Goal: Information Seeking & Learning: Learn about a topic

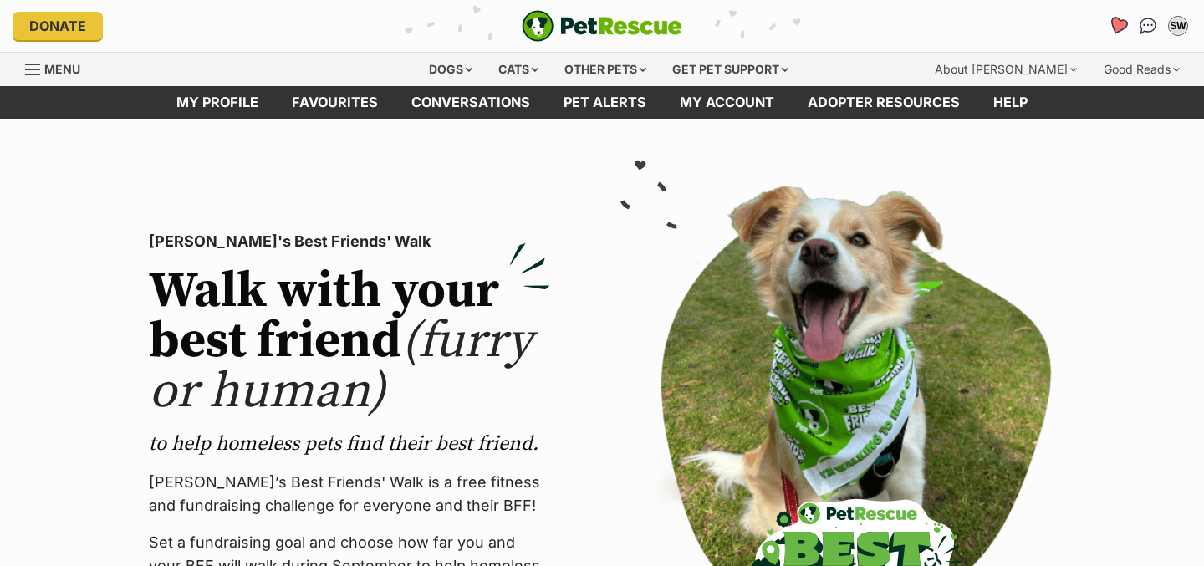
click at [1121, 25] on icon "Favourites" at bounding box center [1117, 25] width 20 height 19
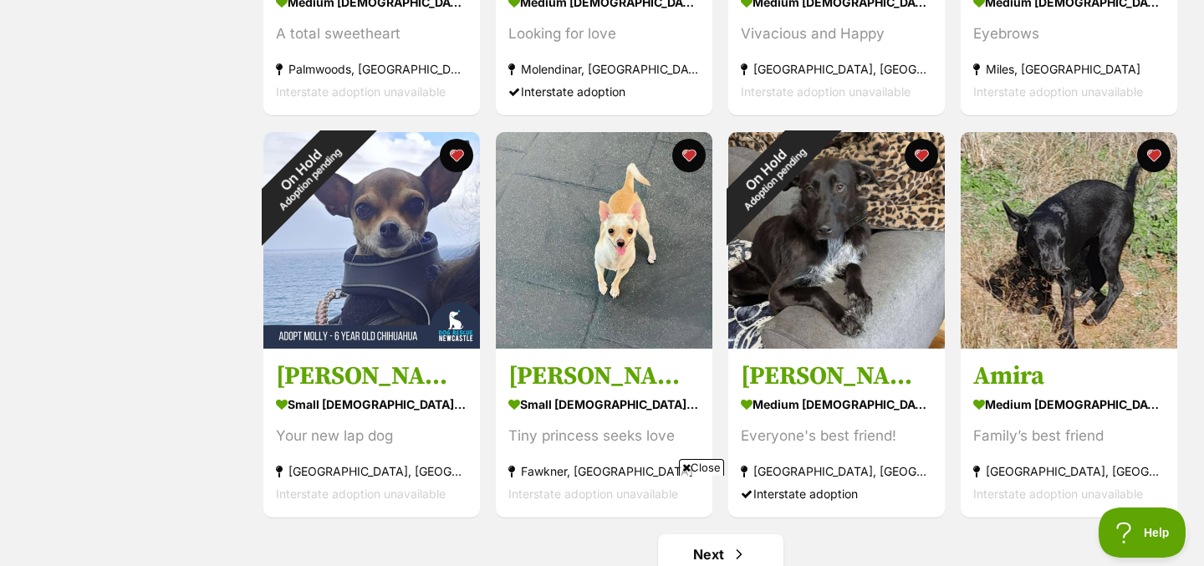
scroll to position [2162, 0]
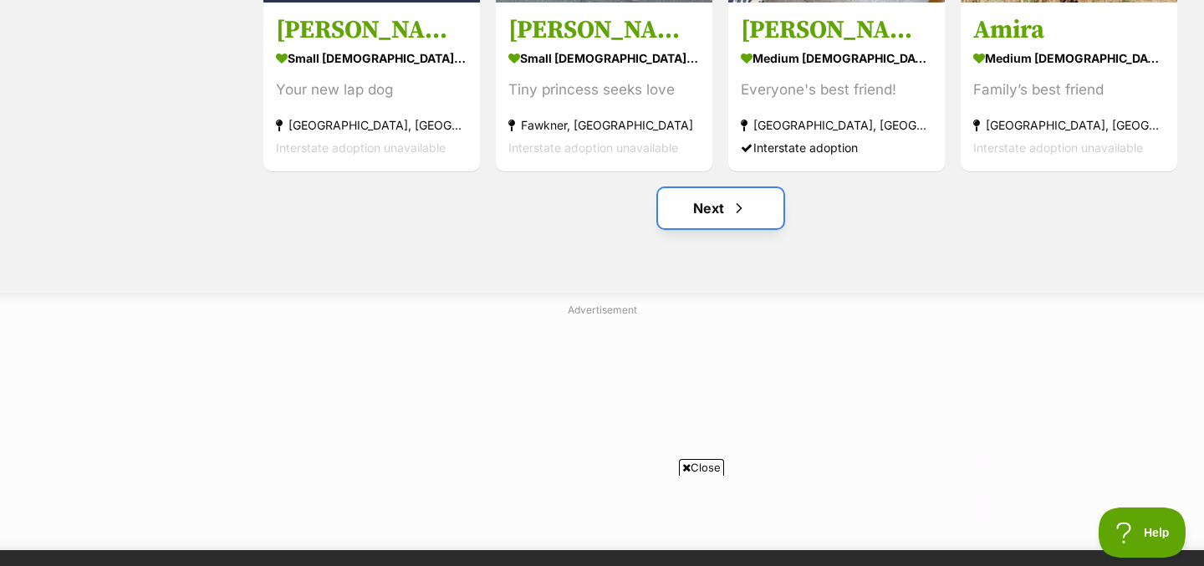
click at [710, 214] on link "Next" at bounding box center [720, 208] width 125 height 40
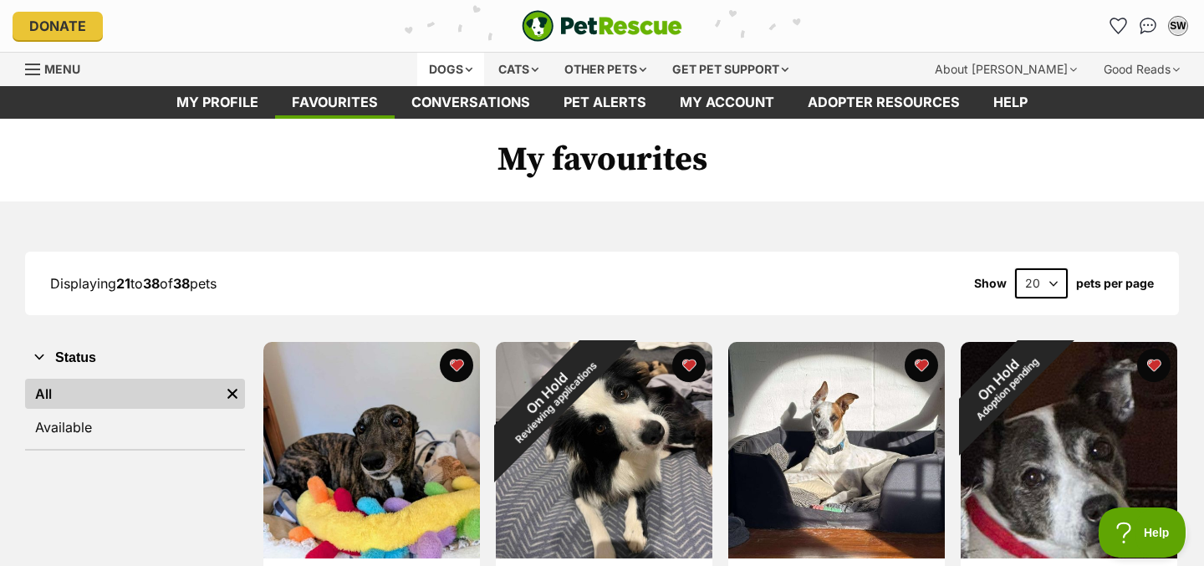
click at [467, 66] on div "Dogs" at bounding box center [450, 69] width 67 height 33
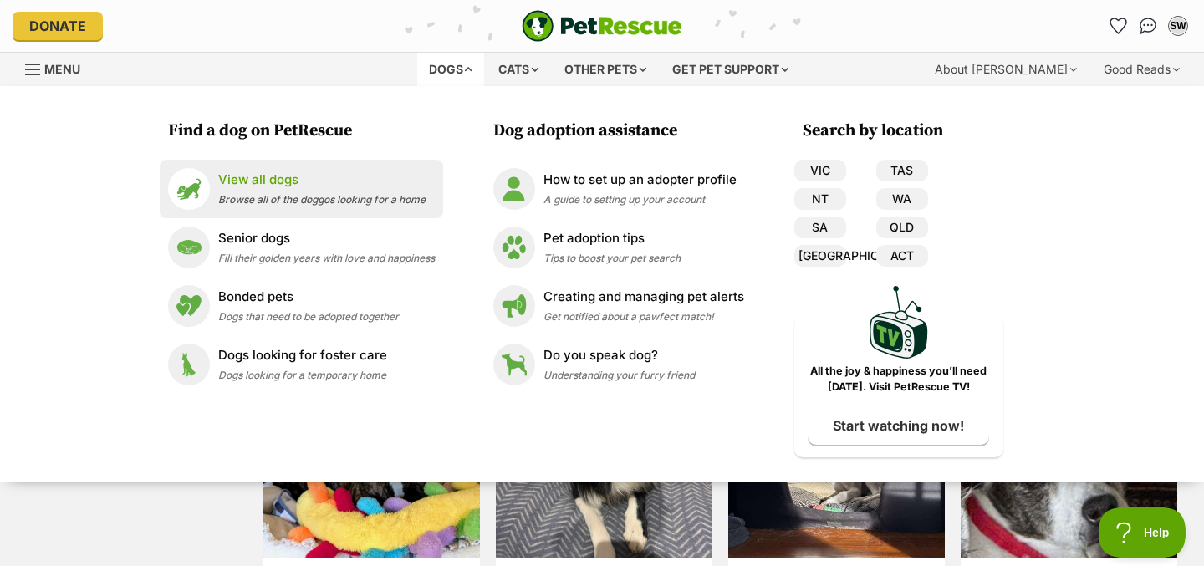
click at [361, 173] on p "View all dogs" at bounding box center [321, 180] width 207 height 19
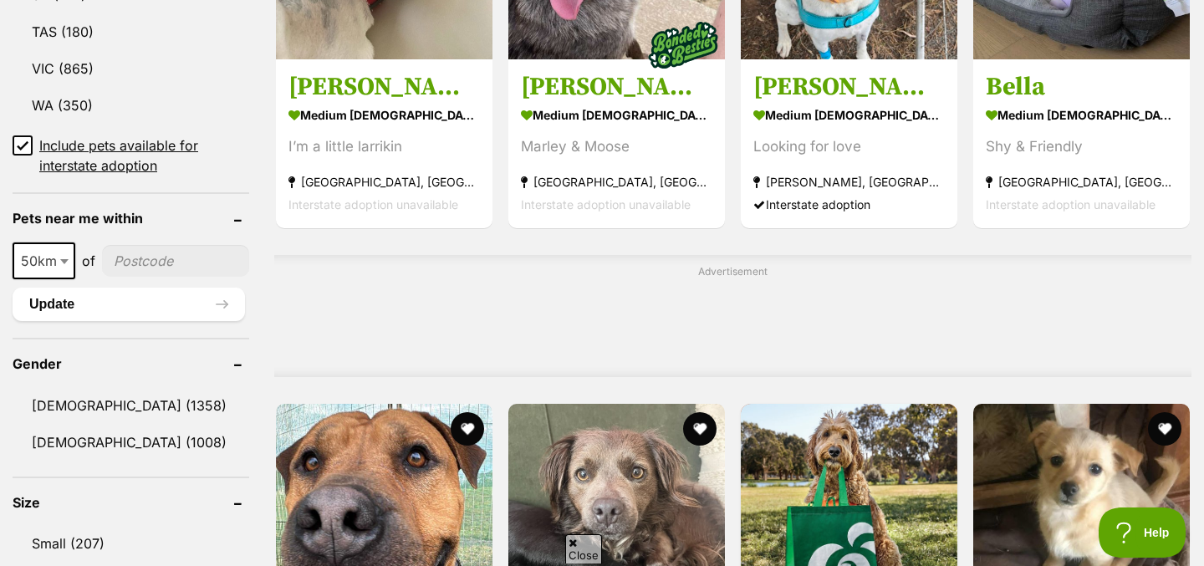
scroll to position [1363, 0]
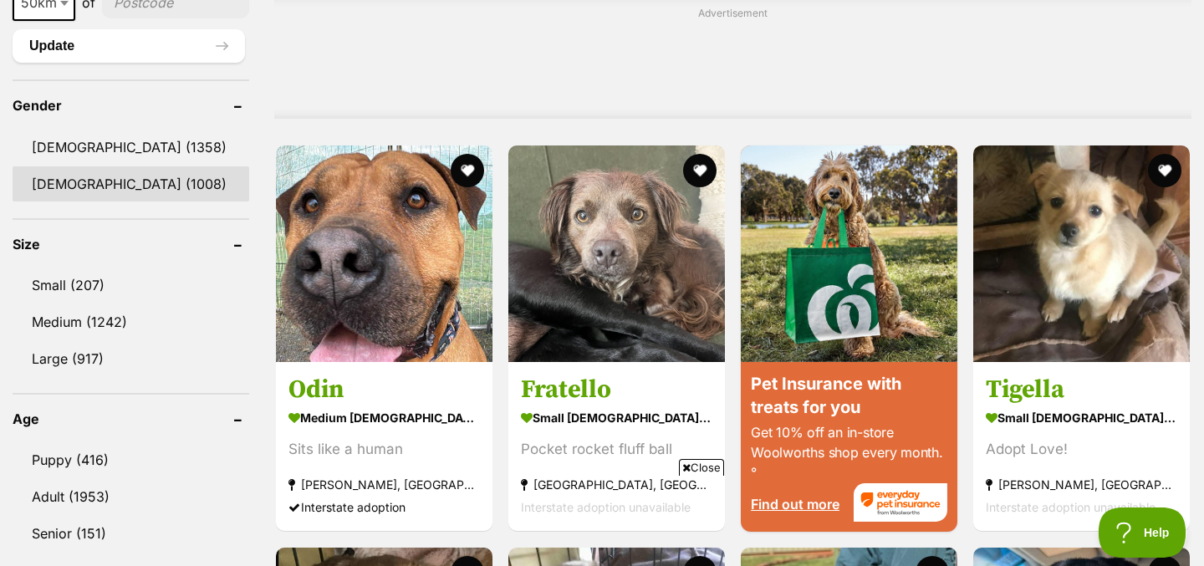
click at [97, 182] on link "Female (1008)" at bounding box center [131, 183] width 237 height 35
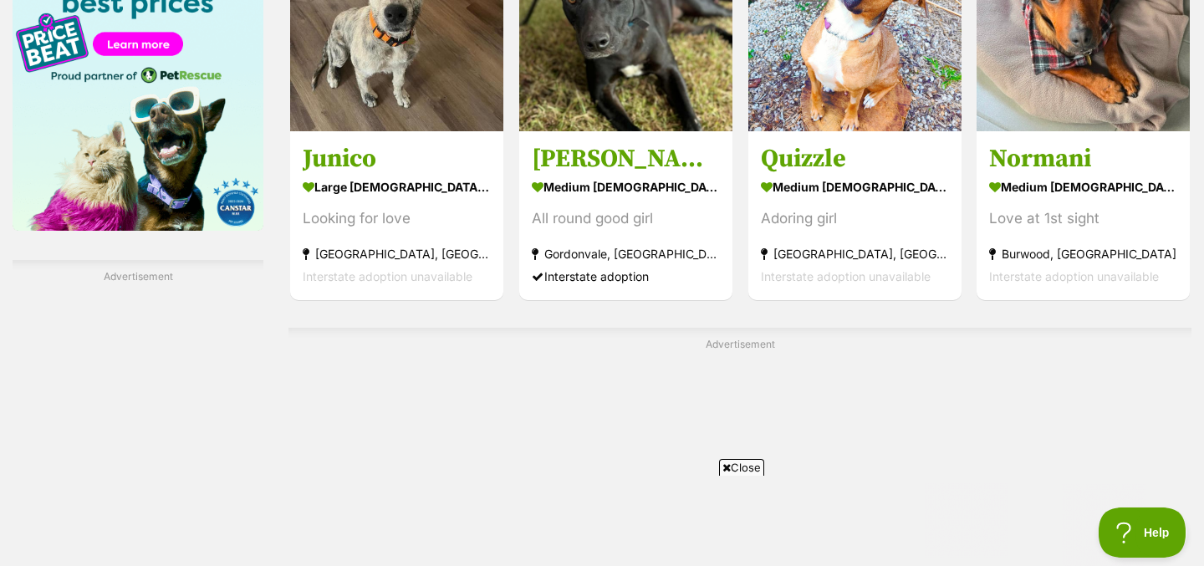
scroll to position [2897, 0]
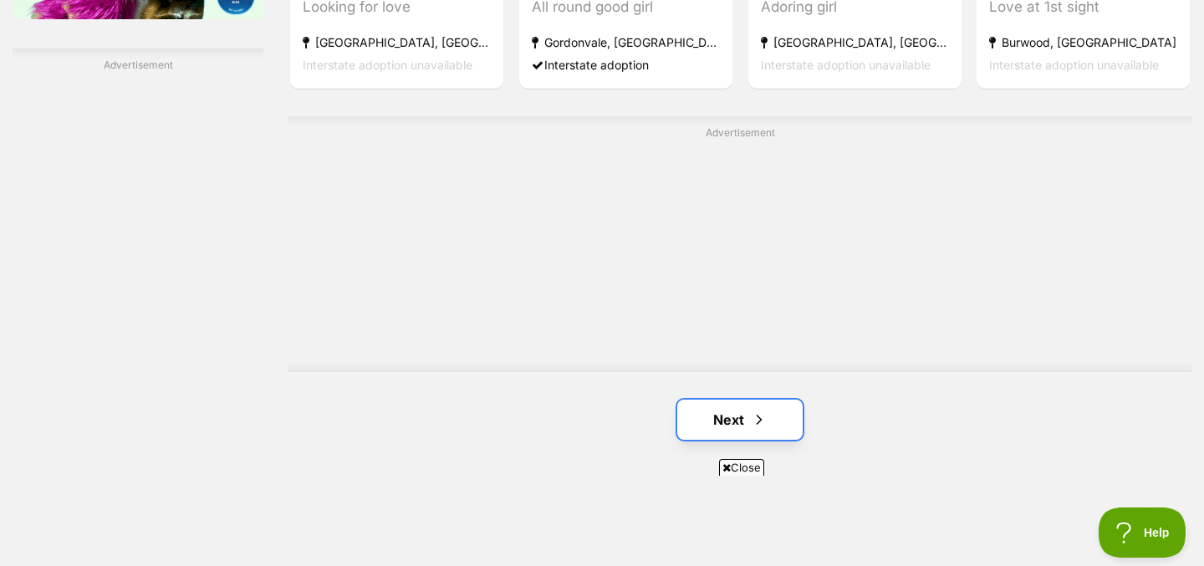
click at [759, 405] on link "Next" at bounding box center [739, 420] width 125 height 40
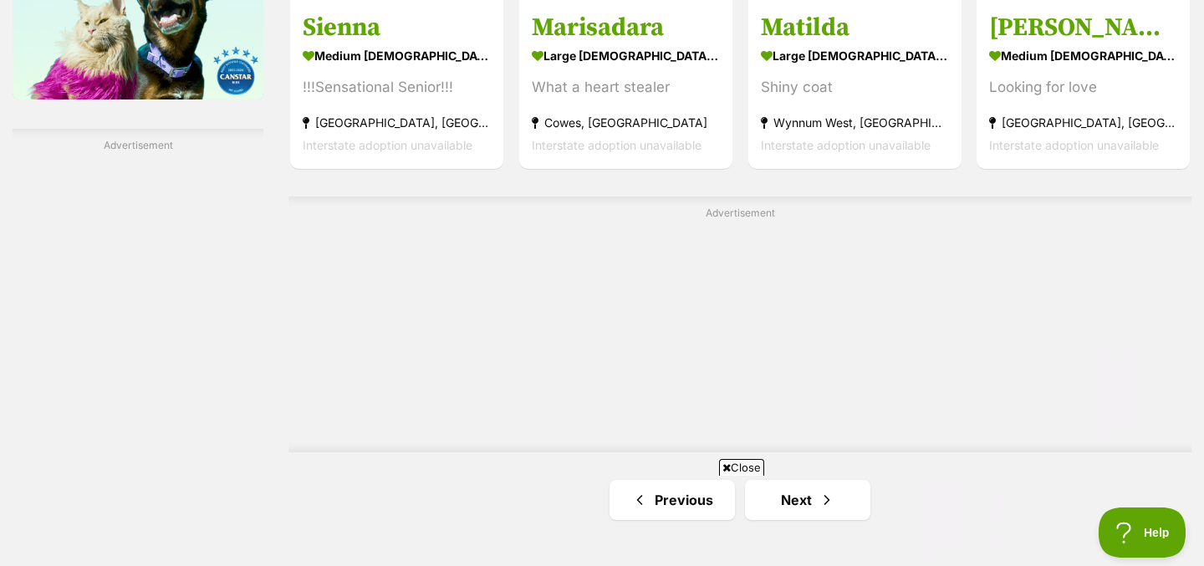
scroll to position [2958, 0]
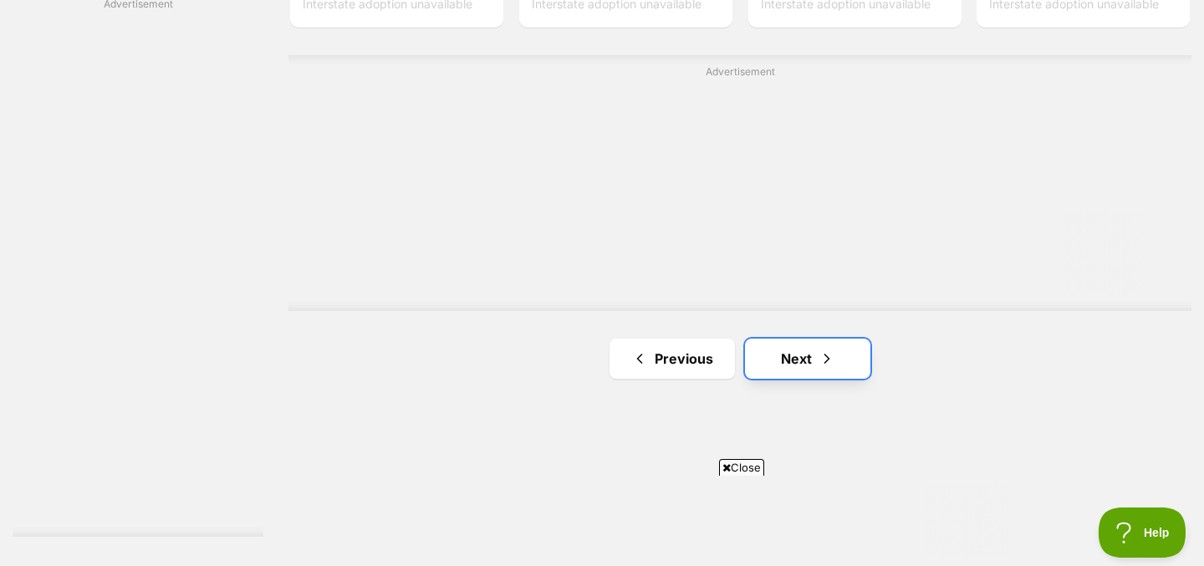
click at [812, 353] on link "Next" at bounding box center [807, 358] width 125 height 40
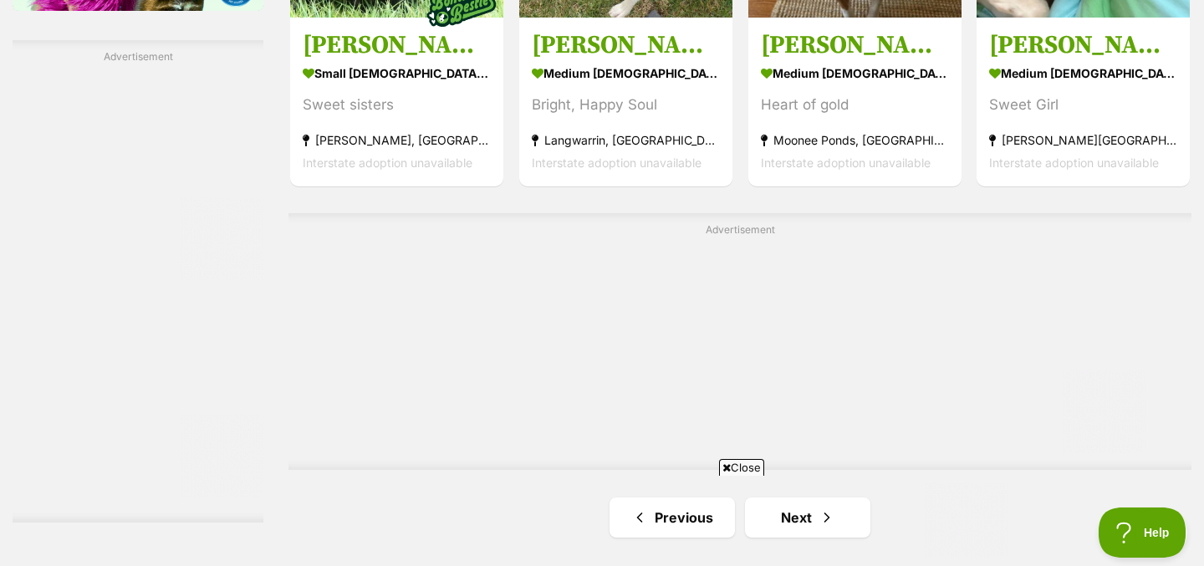
scroll to position [3169, 0]
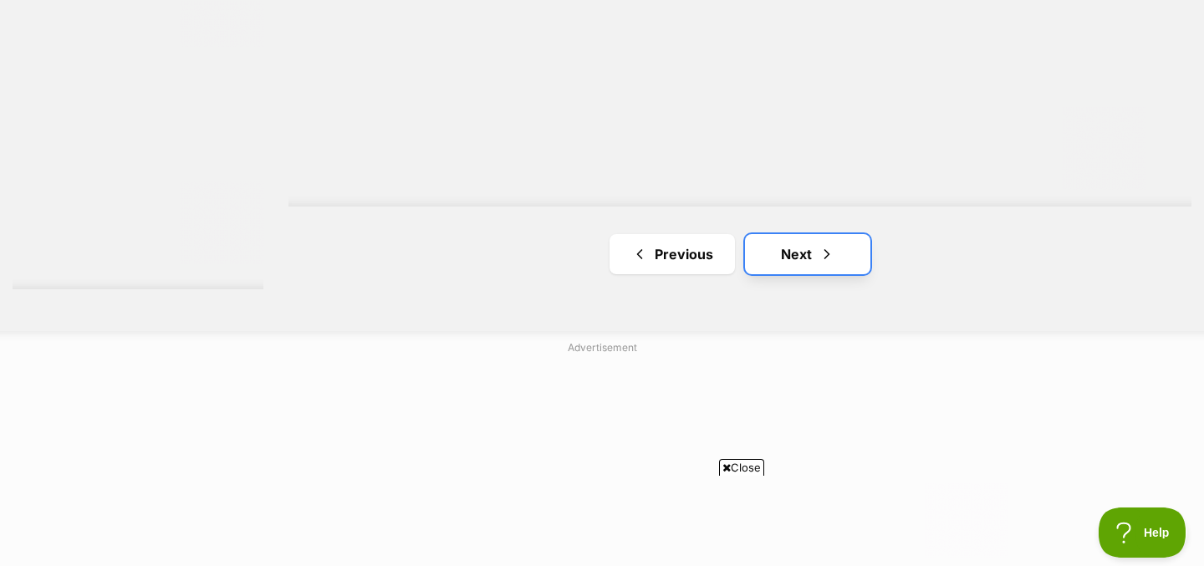
click at [765, 257] on link "Next" at bounding box center [807, 254] width 125 height 40
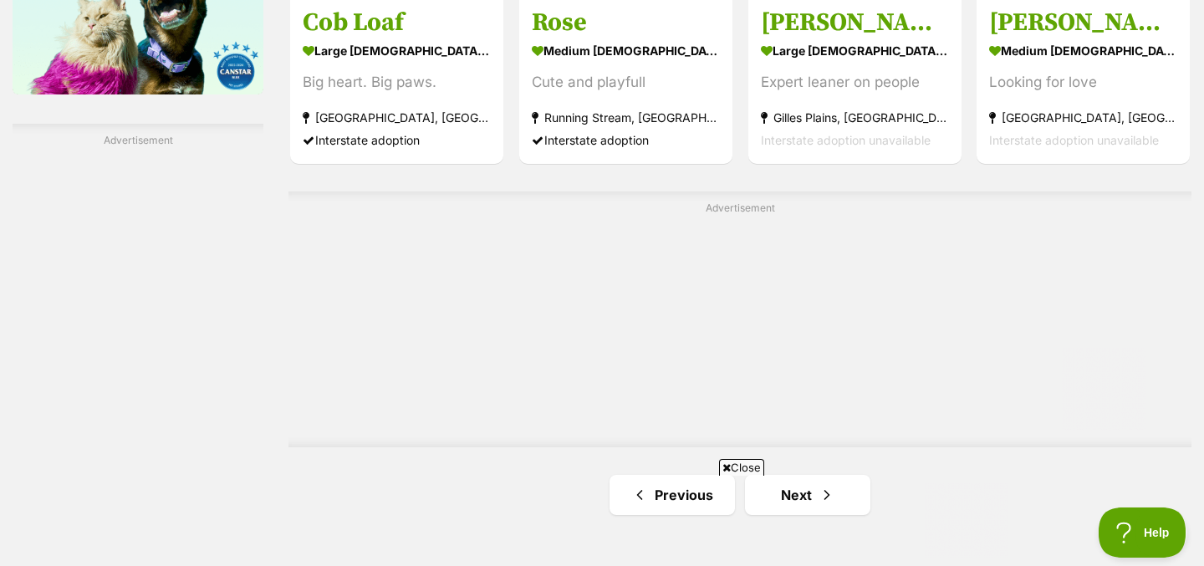
scroll to position [3026, 0]
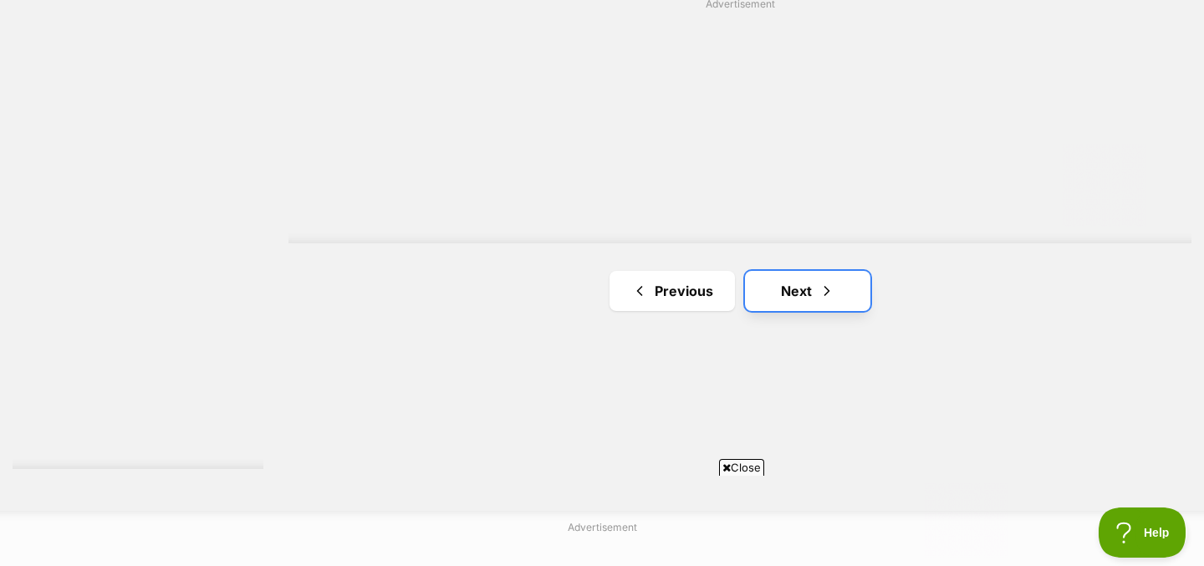
click at [764, 303] on link "Next" at bounding box center [807, 291] width 125 height 40
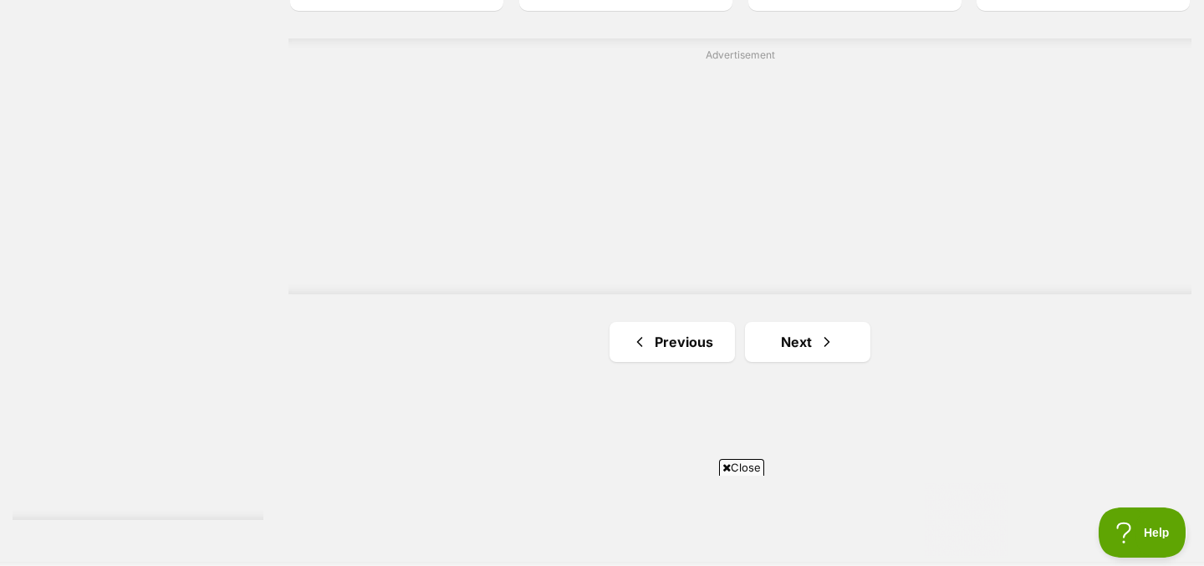
scroll to position [3105, 0]
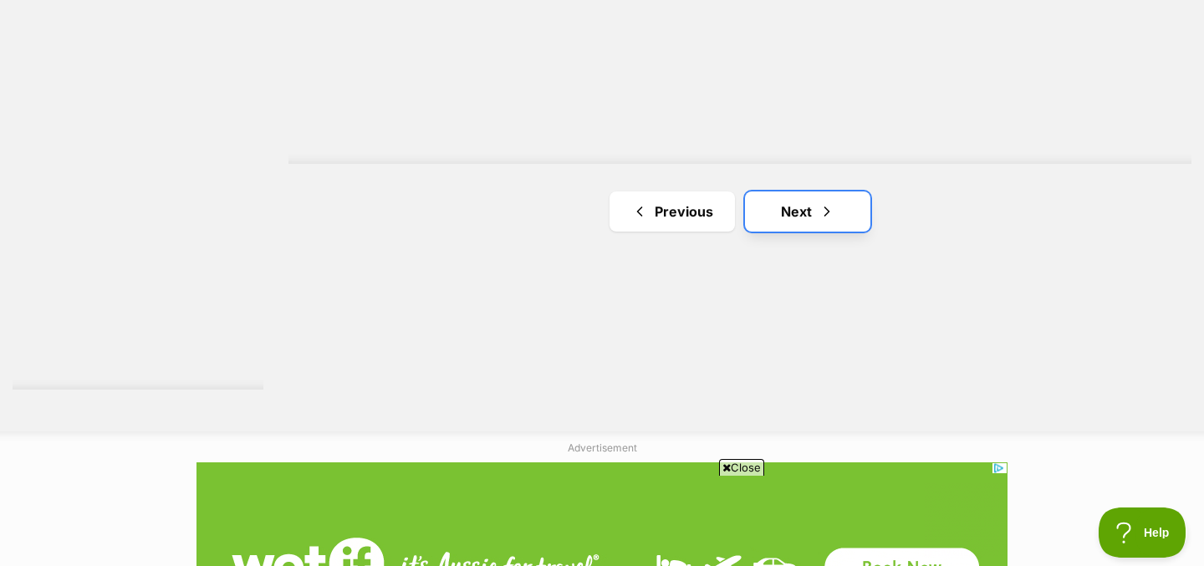
click at [781, 227] on link "Next" at bounding box center [807, 211] width 125 height 40
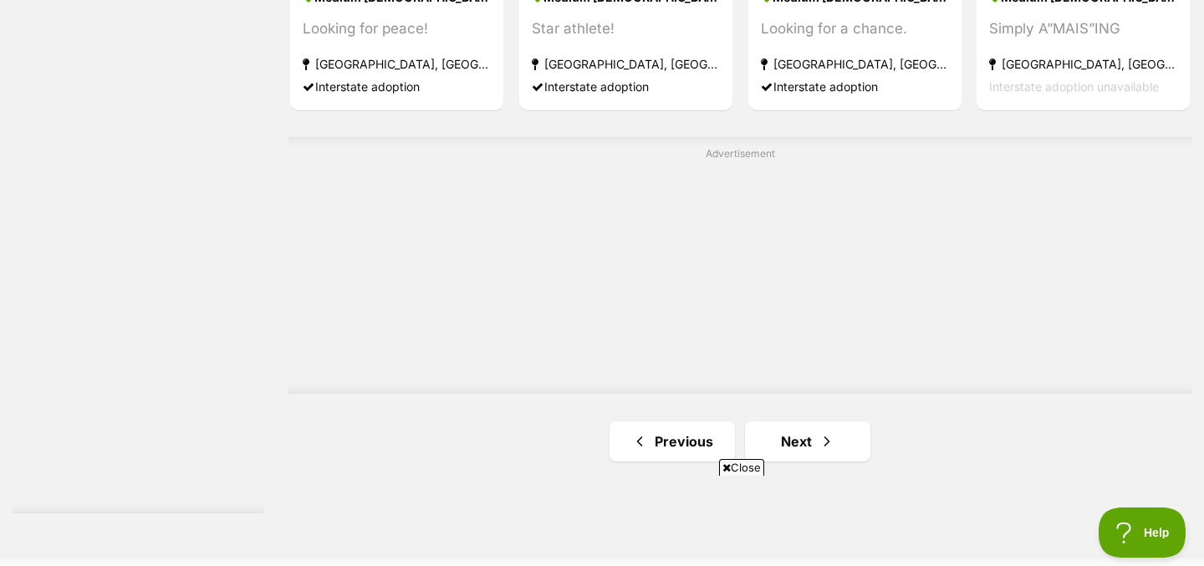
scroll to position [3033, 0]
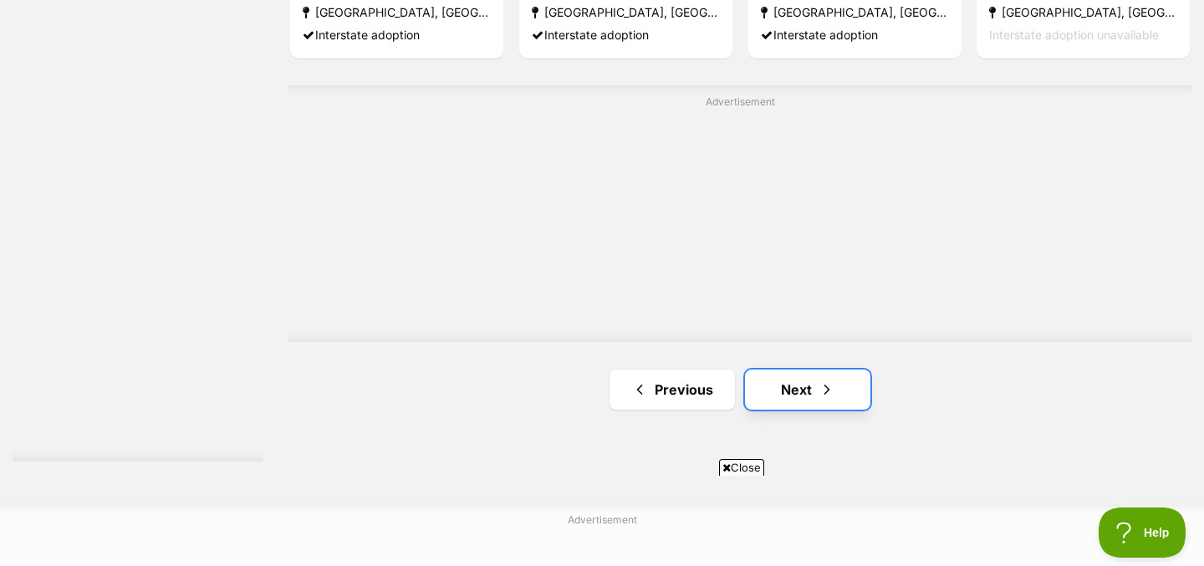
click at [823, 391] on span "Next page" at bounding box center [826, 389] width 17 height 20
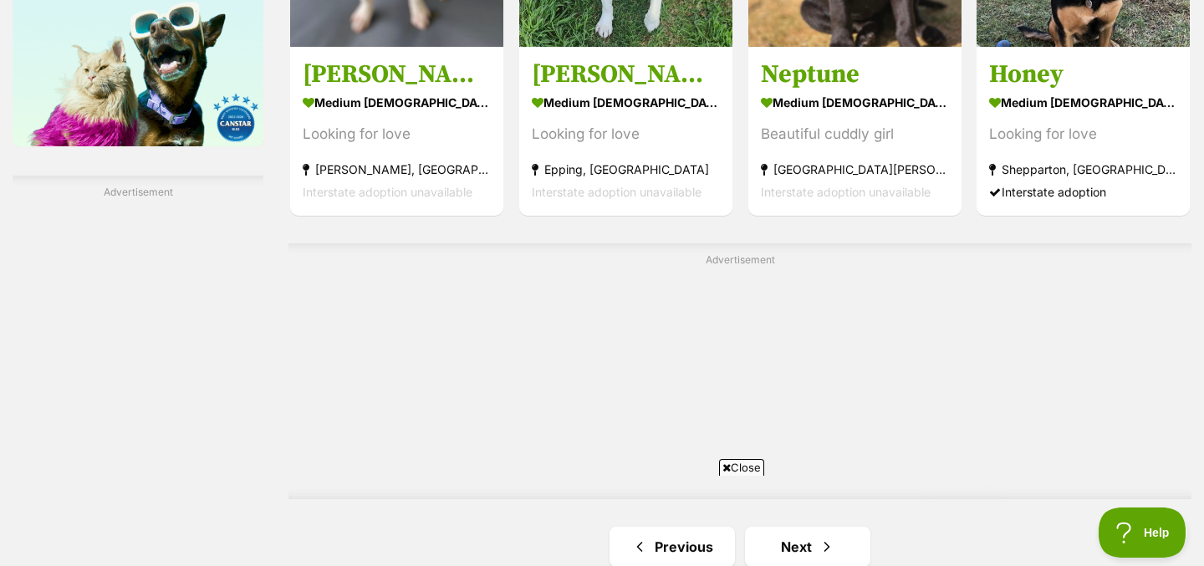
scroll to position [2970, 0]
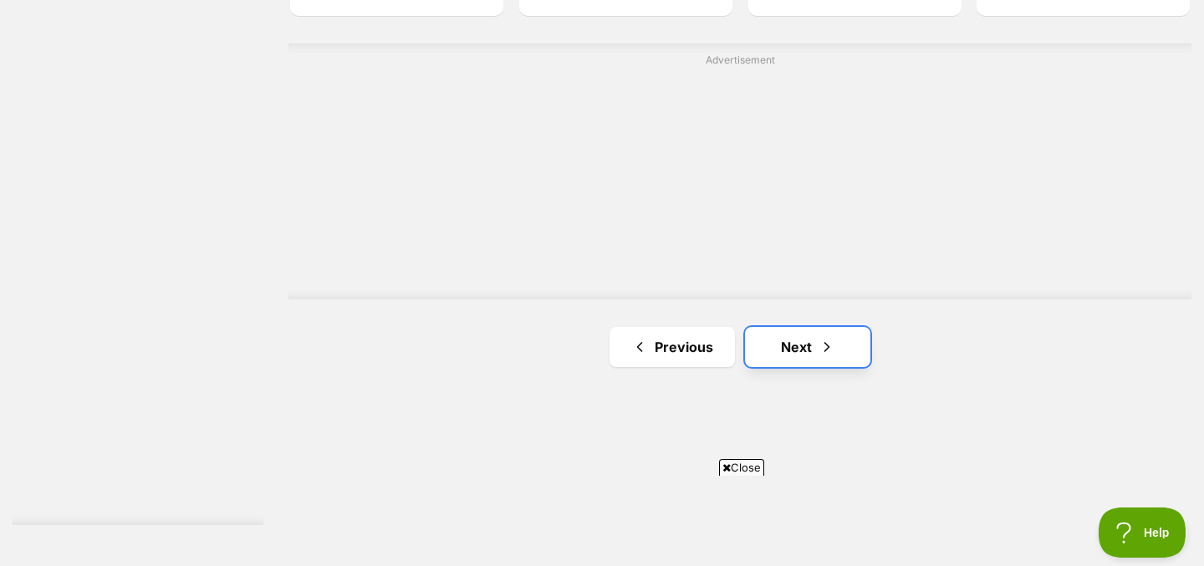
click at [781, 347] on link "Next" at bounding box center [807, 347] width 125 height 40
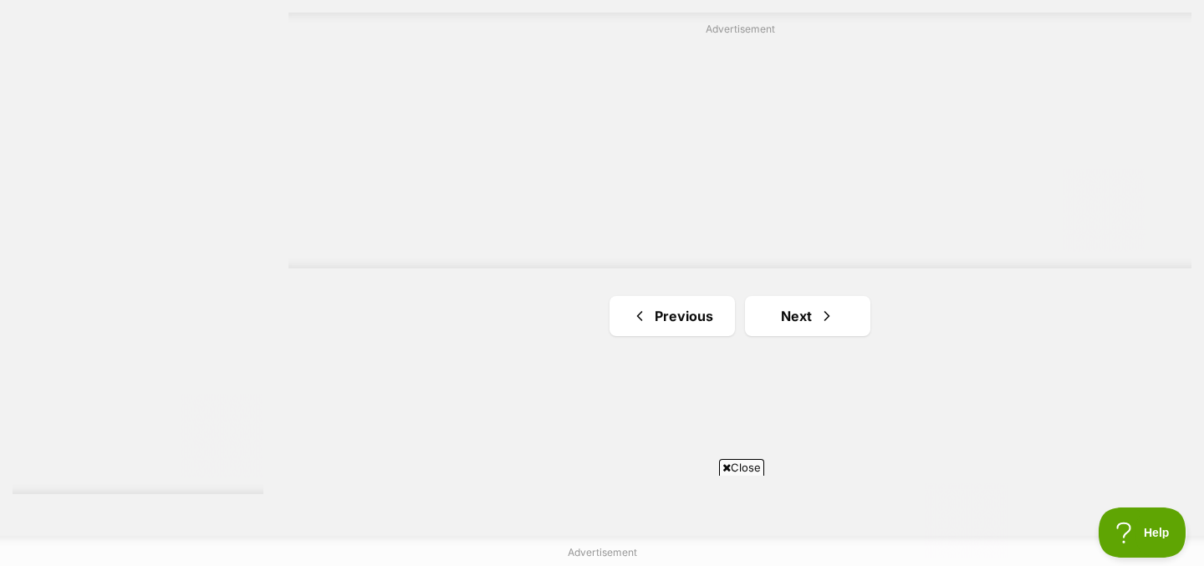
scroll to position [3076, 0]
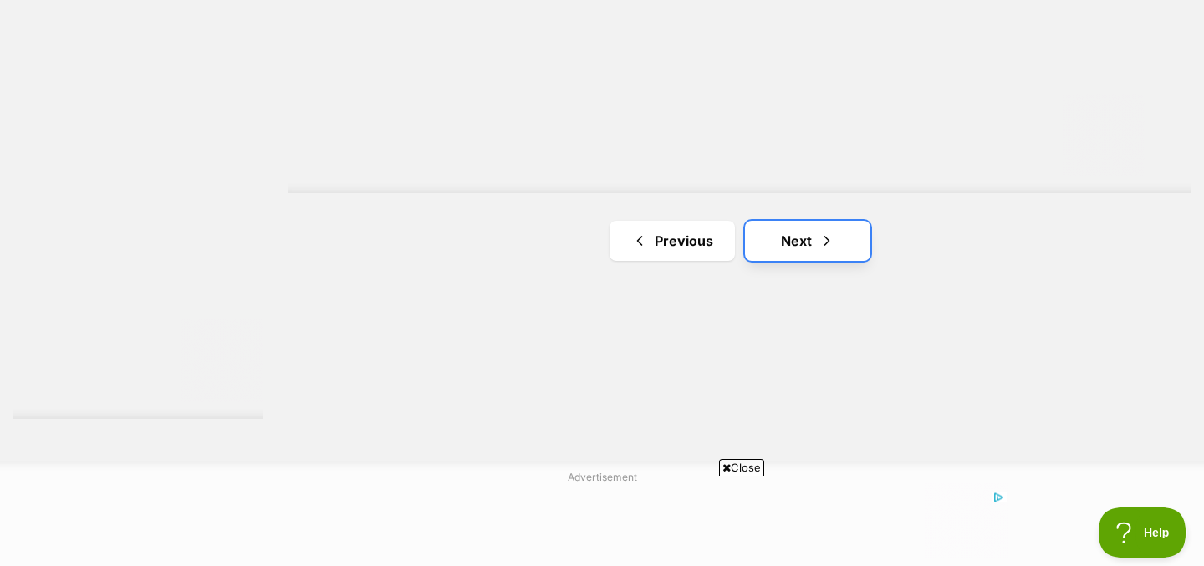
click at [761, 244] on link "Next" at bounding box center [807, 241] width 125 height 40
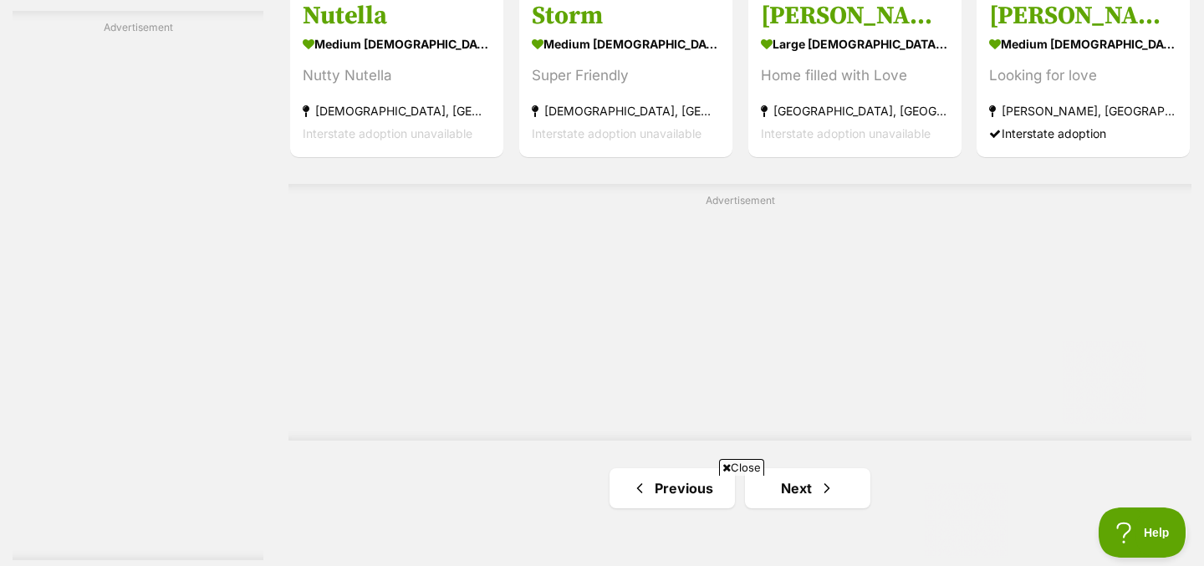
scroll to position [3158, 0]
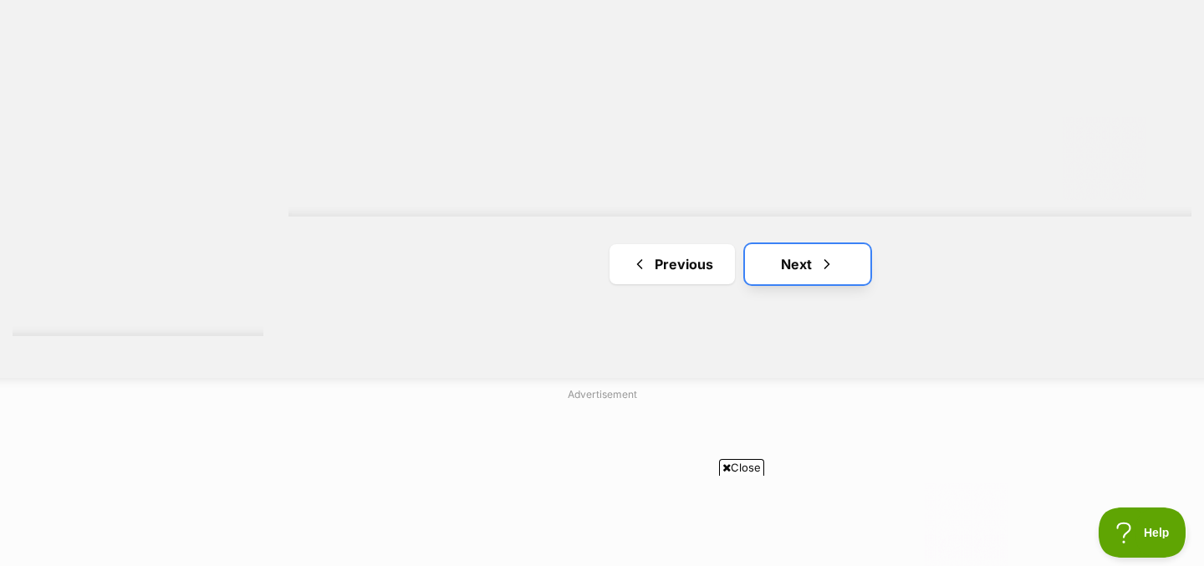
click at [798, 271] on link "Next" at bounding box center [807, 264] width 125 height 40
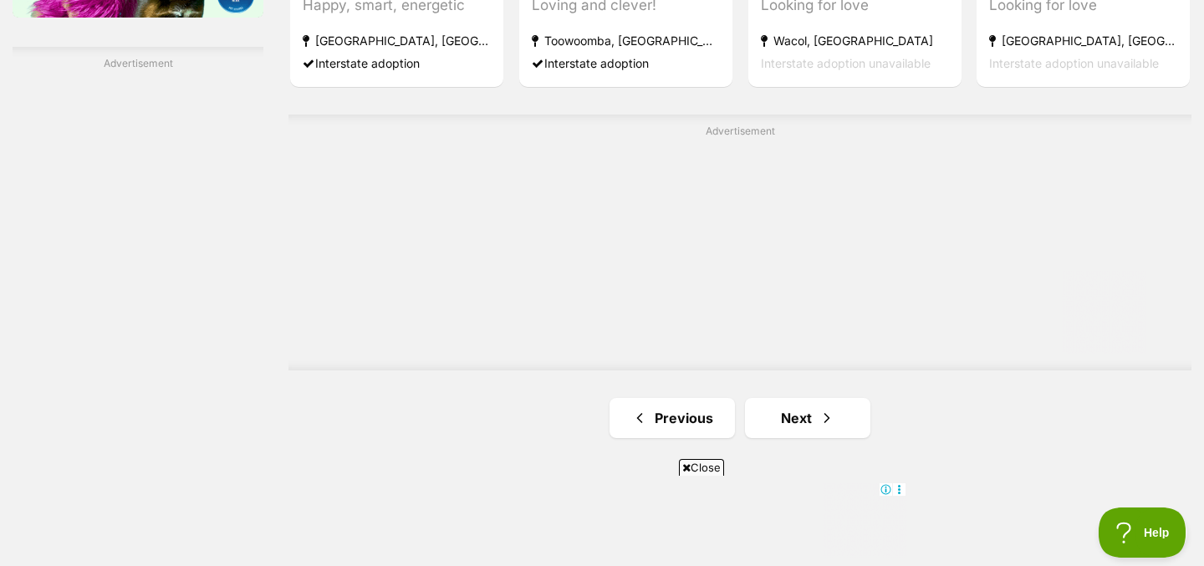
scroll to position [2924, 0]
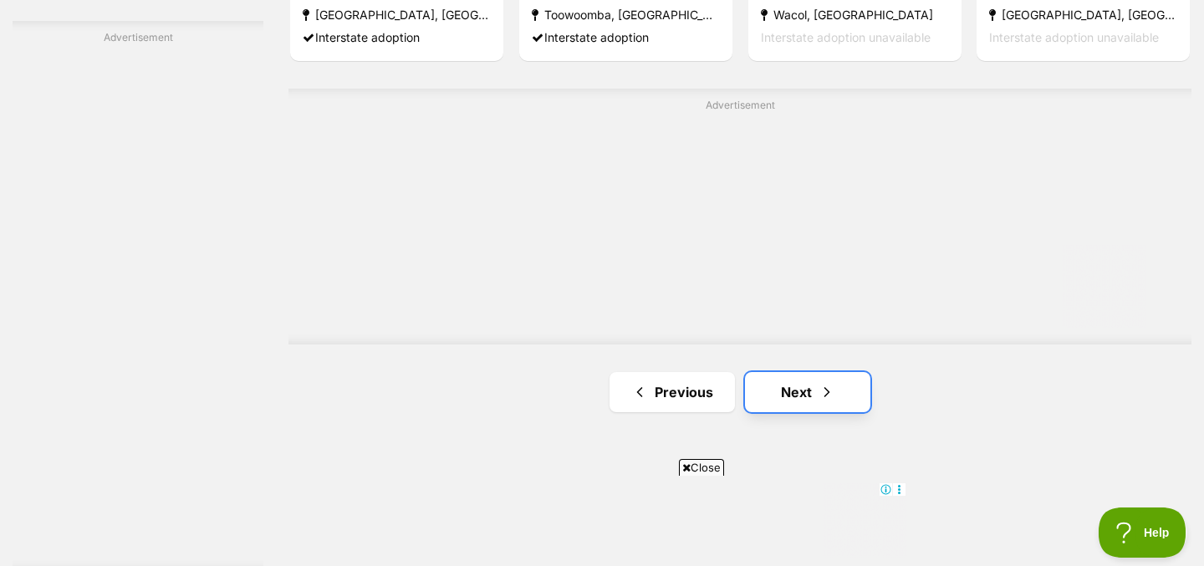
click at [762, 377] on link "Next" at bounding box center [807, 392] width 125 height 40
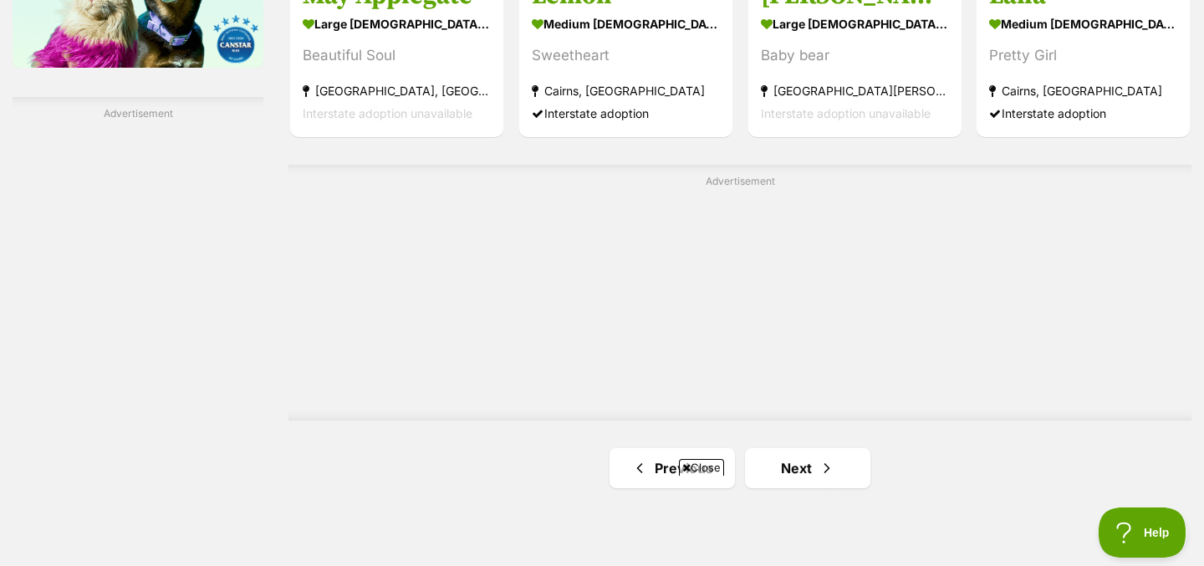
scroll to position [3032, 0]
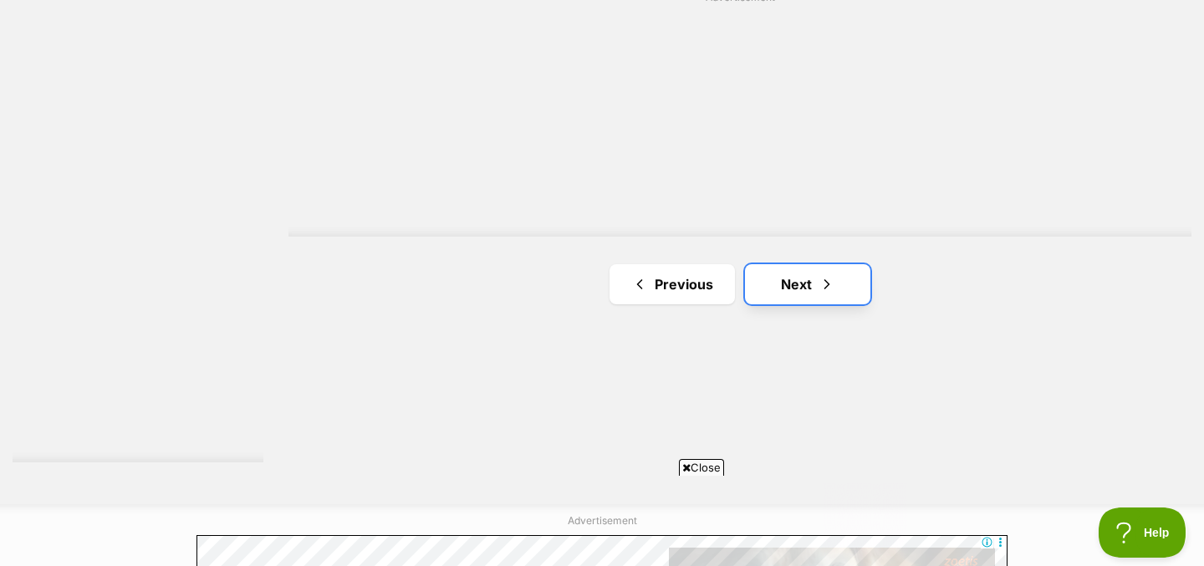
click at [777, 281] on link "Next" at bounding box center [807, 284] width 125 height 40
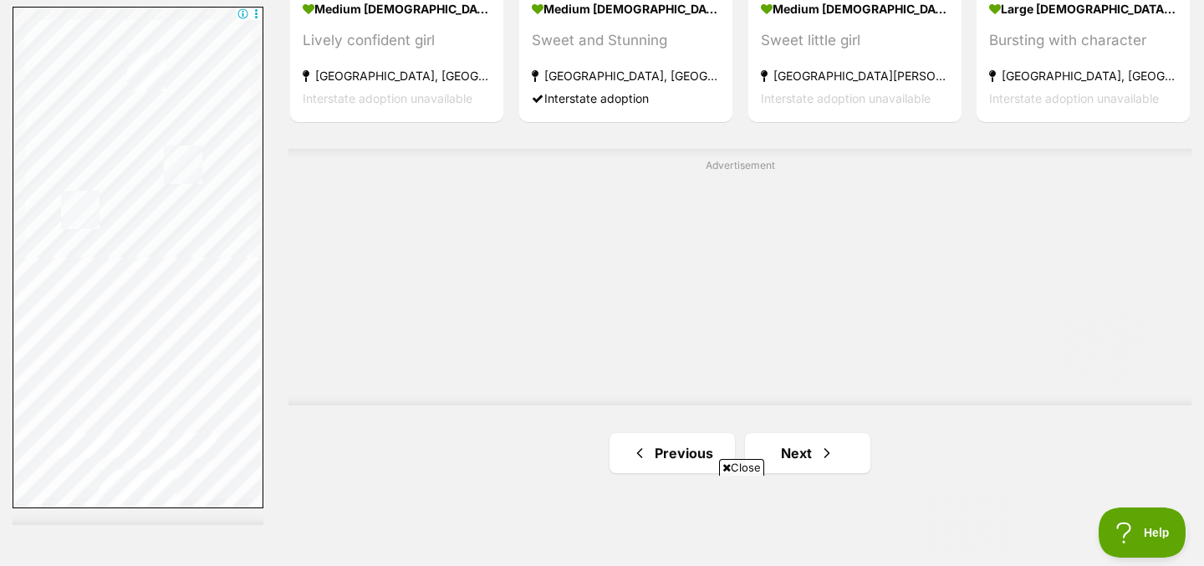
scroll to position [2990, 0]
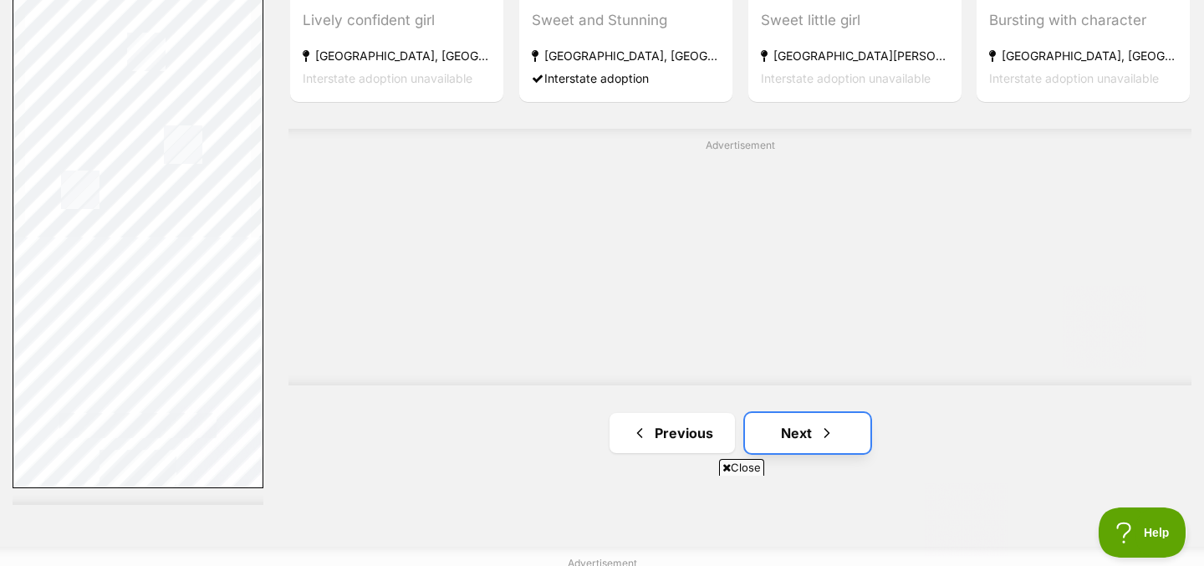
click at [769, 437] on link "Next" at bounding box center [807, 433] width 125 height 40
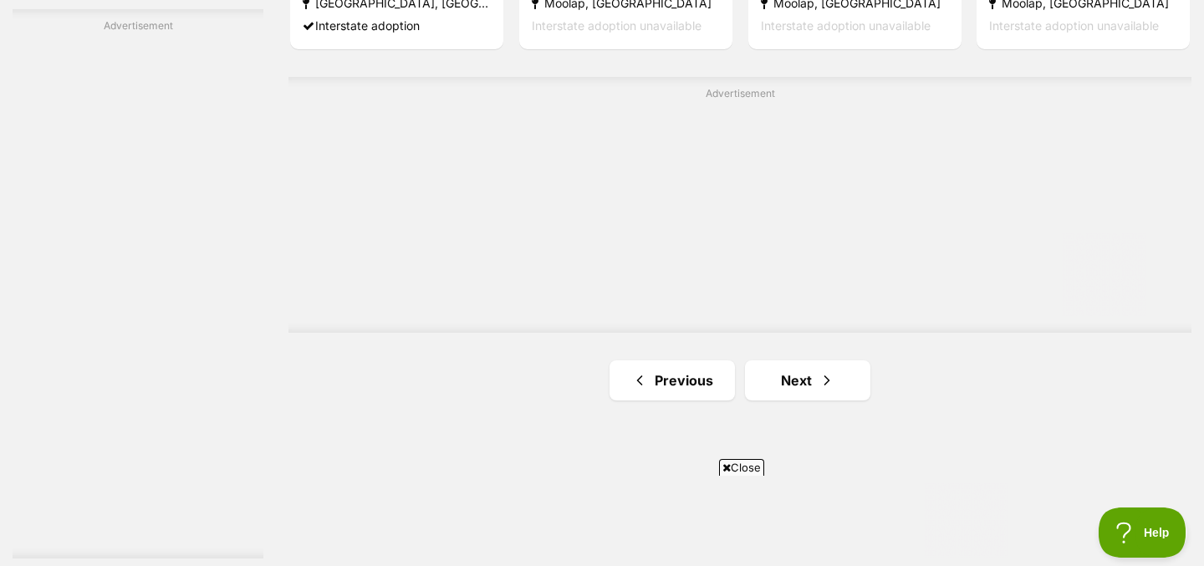
scroll to position [3250, 0]
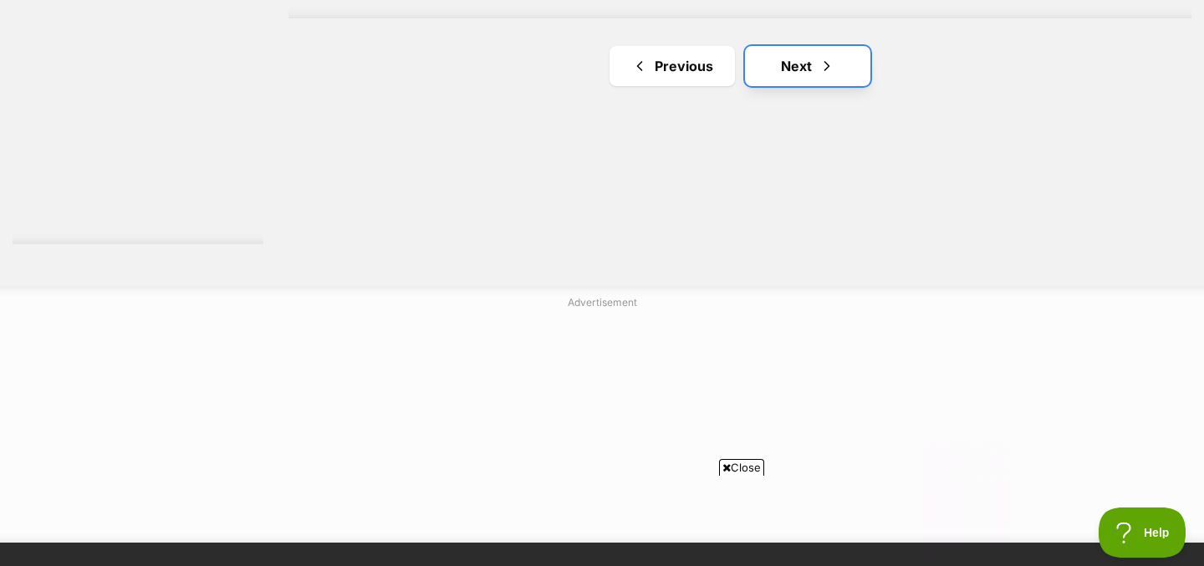
click at [771, 64] on link "Next" at bounding box center [807, 66] width 125 height 40
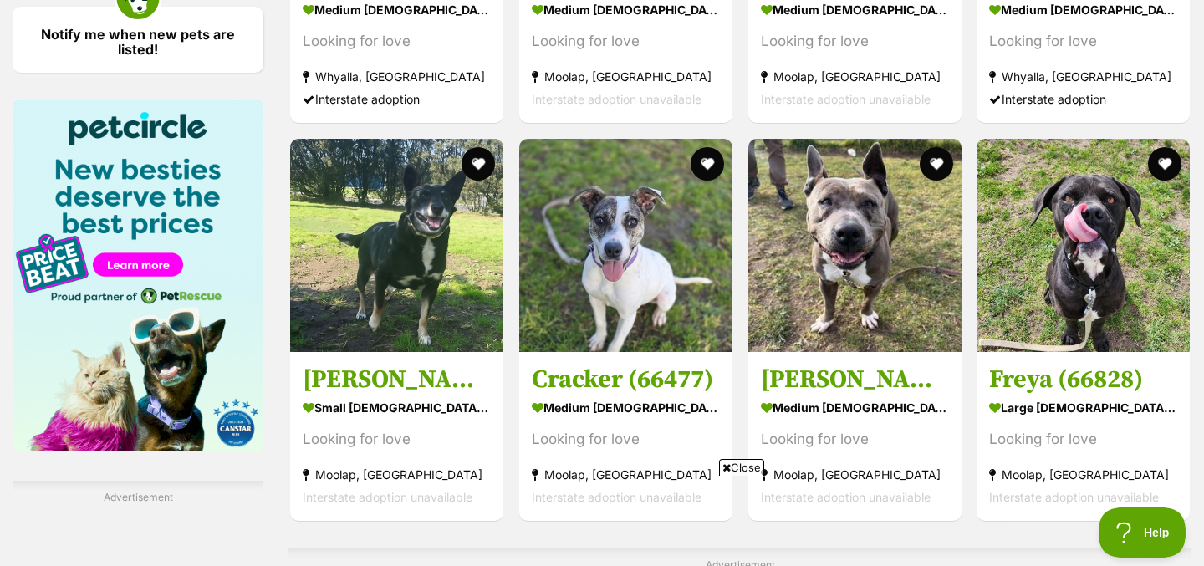
scroll to position [2975, 0]
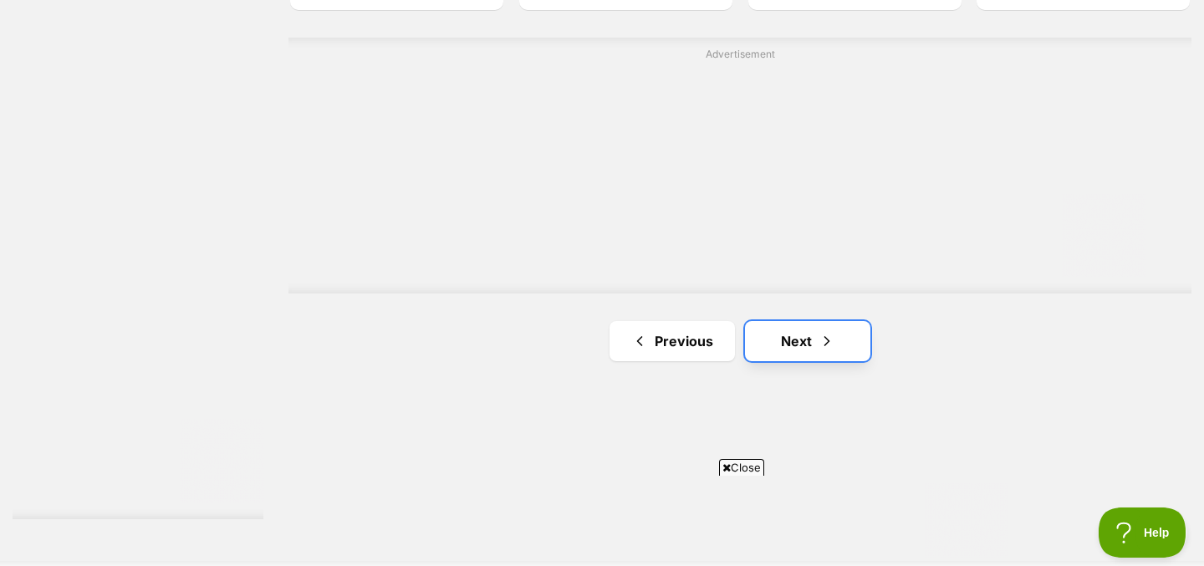
click at [763, 334] on link "Next" at bounding box center [807, 341] width 125 height 40
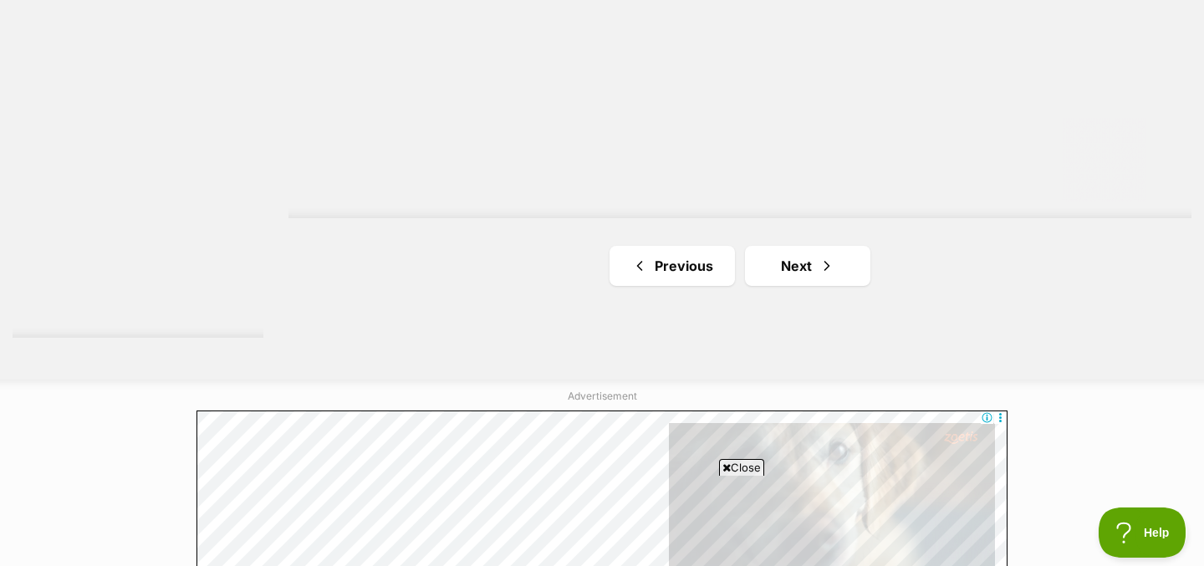
scroll to position [3162, 0]
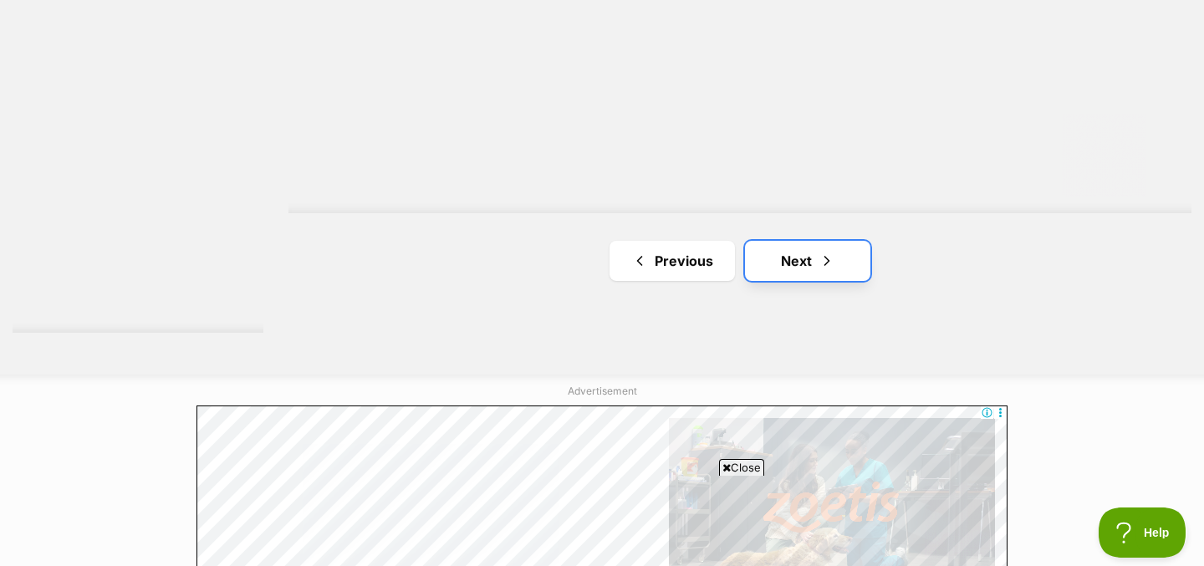
click at [767, 258] on link "Next" at bounding box center [807, 261] width 125 height 40
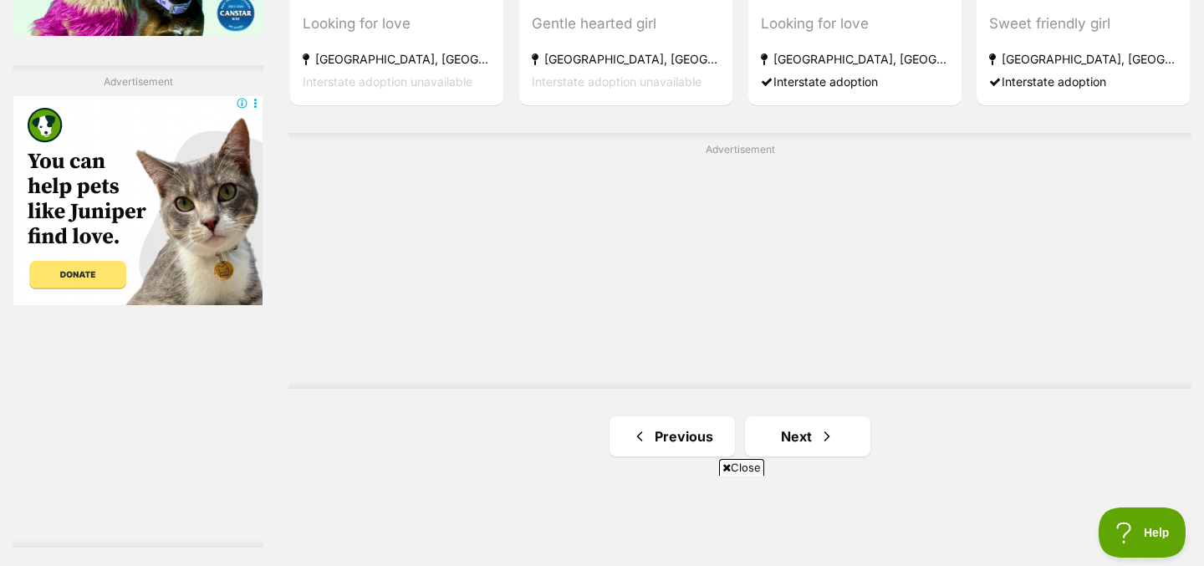
scroll to position [3046, 0]
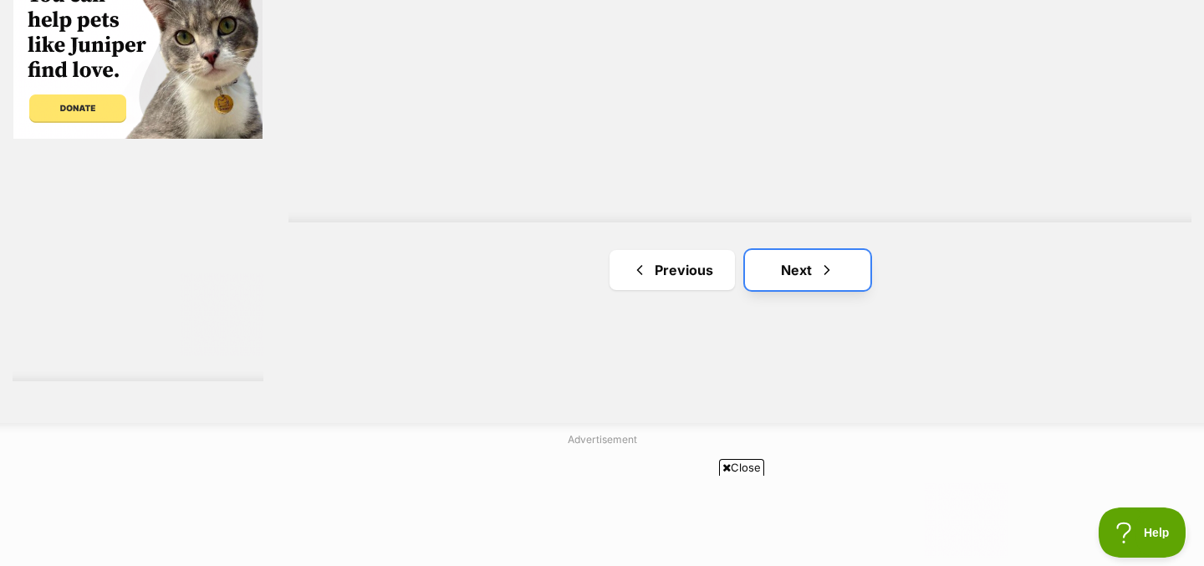
click at [761, 262] on link "Next" at bounding box center [807, 270] width 125 height 40
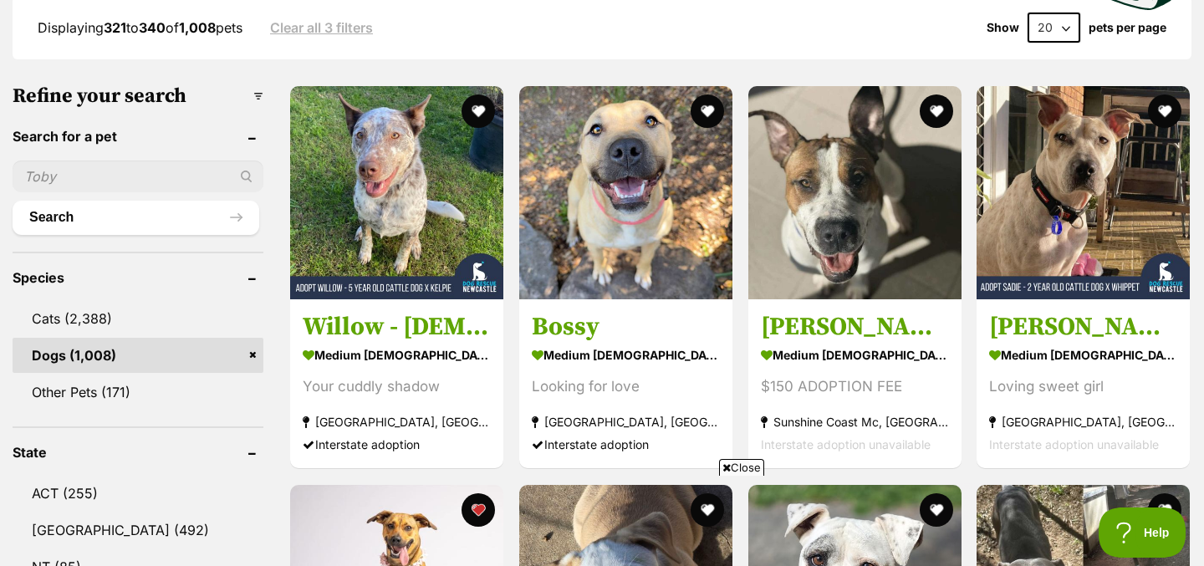
scroll to position [457, 0]
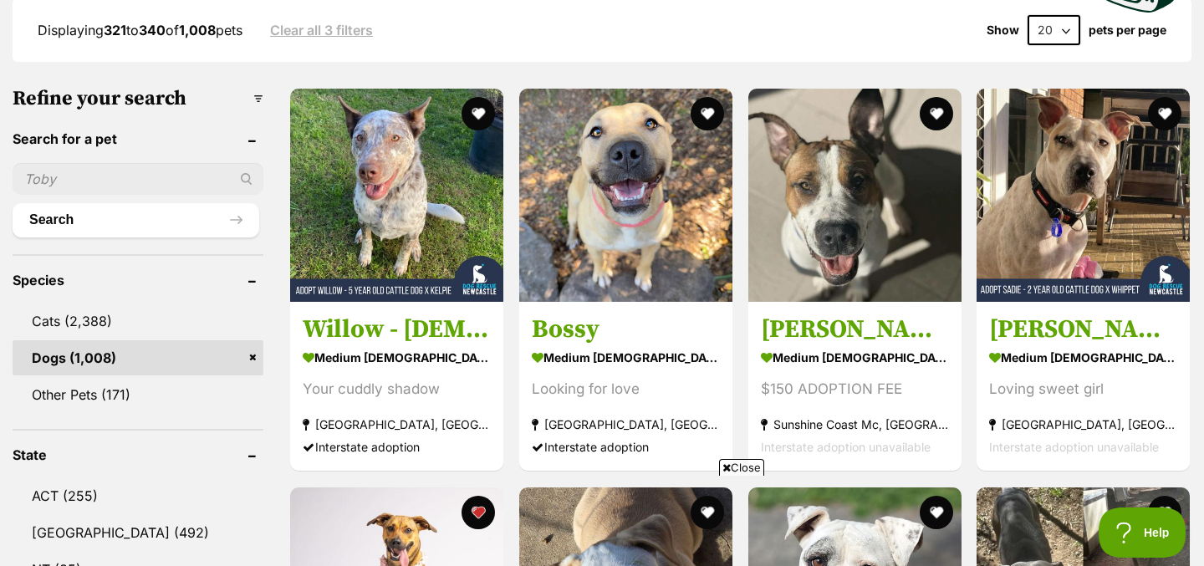
click at [737, 469] on span "Close" at bounding box center [741, 467] width 45 height 17
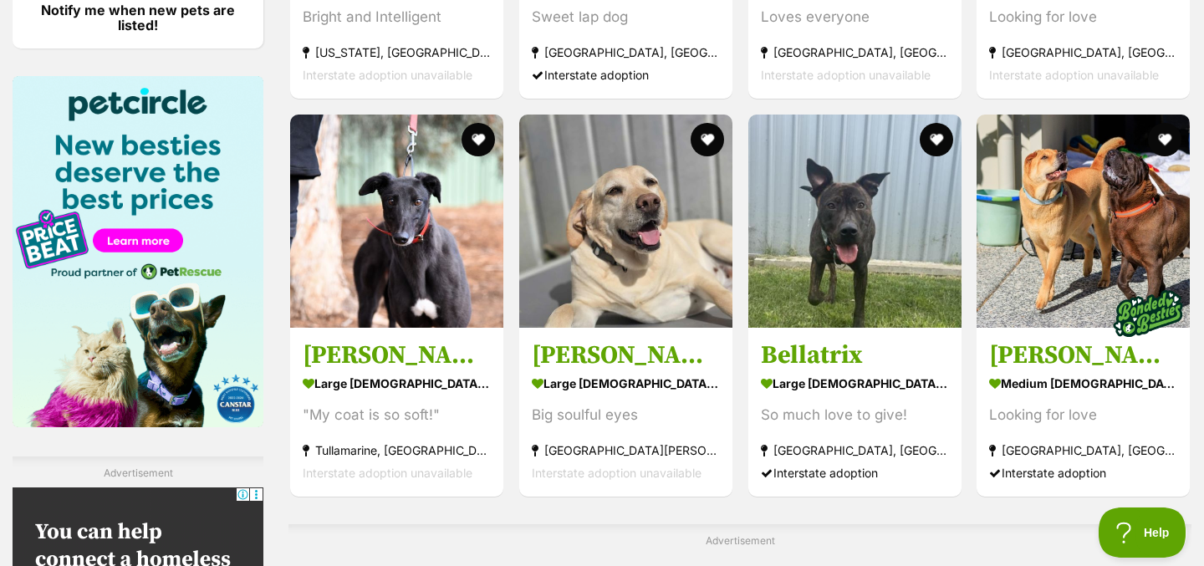
scroll to position [2976, 0]
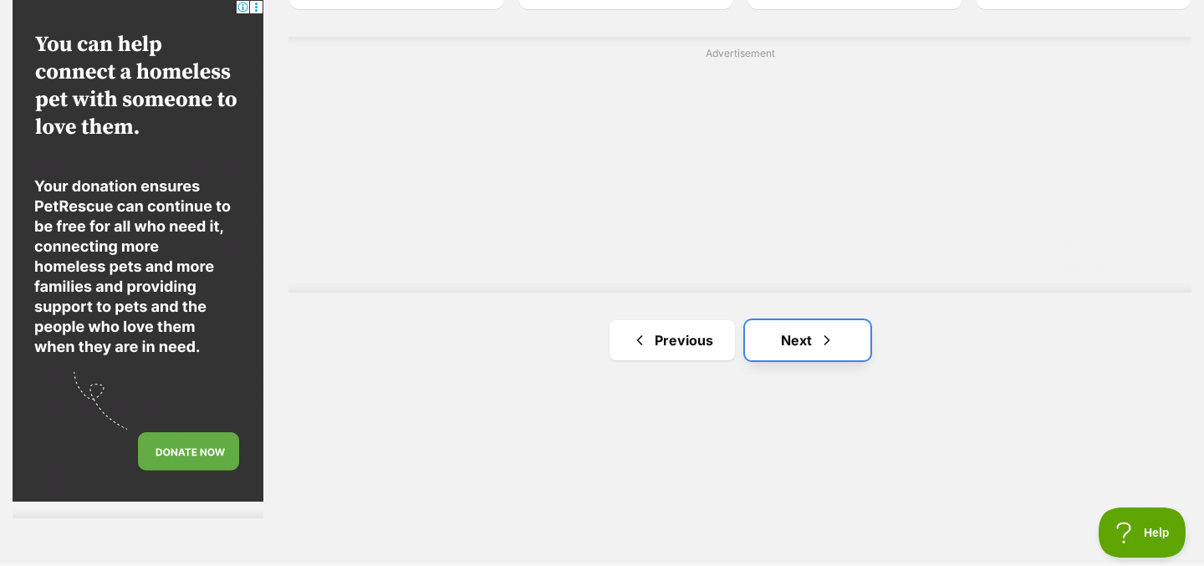
click at [779, 333] on link "Next" at bounding box center [807, 340] width 125 height 40
